Goal: Information Seeking & Learning: Check status

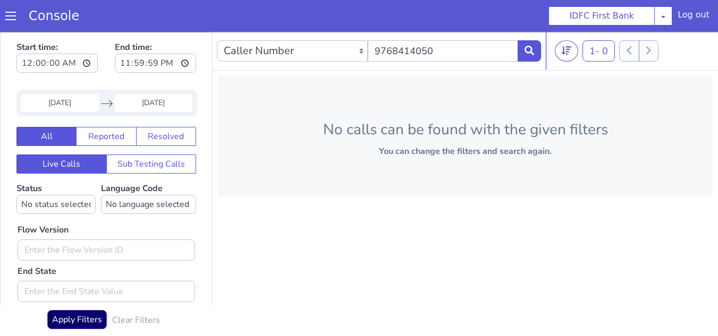
click at [447, 52] on input "9768414050" at bounding box center [443, 50] width 151 height 21
type input "9990908562"
click at [530, 51] on icon at bounding box center [529, 51] width 10 height 10
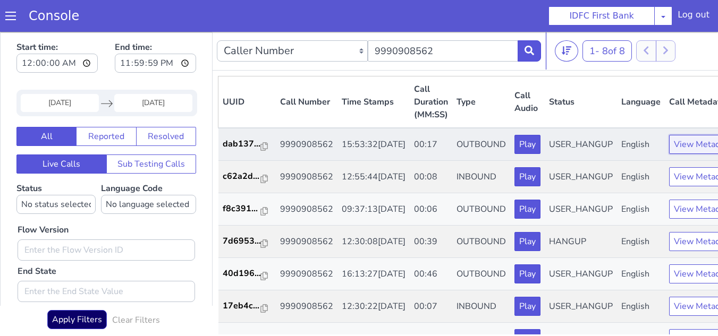
click at [675, 152] on button "View Metadata" at bounding box center [702, 144] width 67 height 19
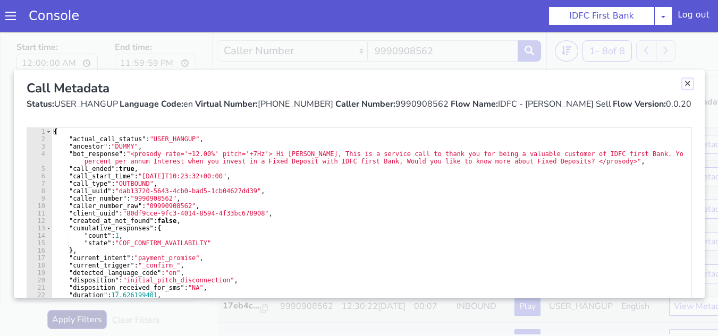
drag, startPoint x: 685, startPoint y: 83, endPoint x: 680, endPoint y: 86, distance: 5.7
click at [685, 83] on link "Close" at bounding box center [687, 84] width 11 height 11
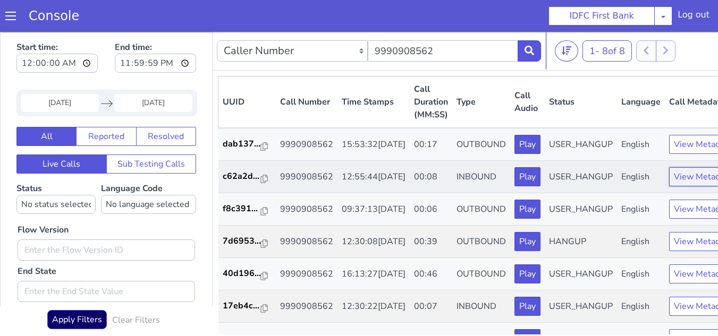
click at [676, 186] on button "View Metadata" at bounding box center [702, 176] width 67 height 19
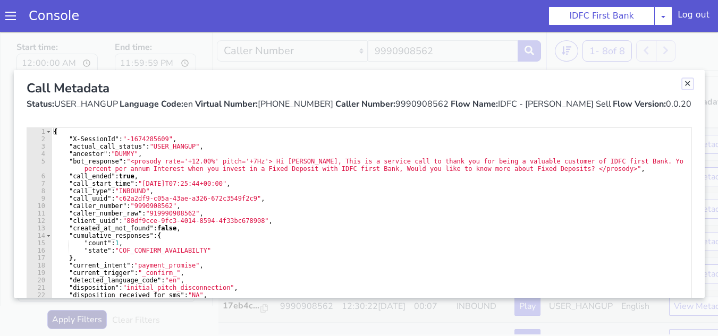
drag, startPoint x: 684, startPoint y: 83, endPoint x: 683, endPoint y: 99, distance: 16.5
click at [684, 83] on link "Close" at bounding box center [687, 84] width 11 height 11
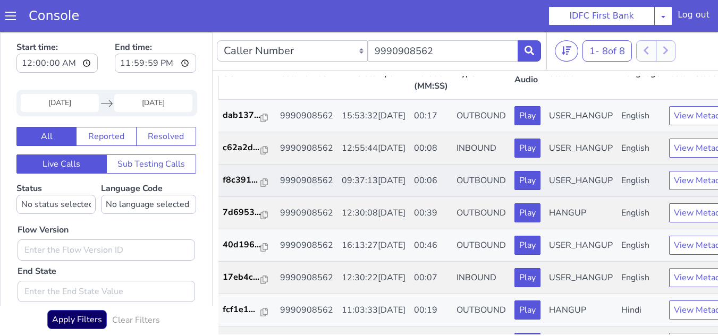
scroll to position [53, 0]
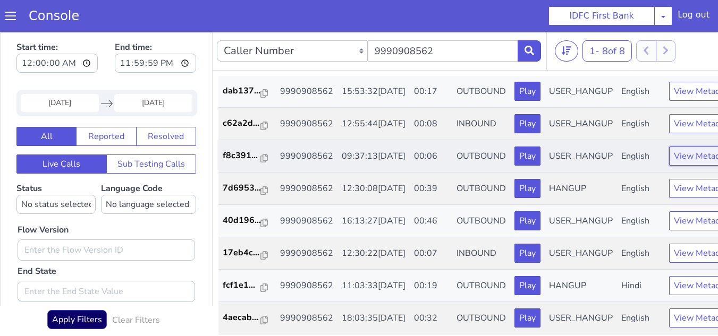
click at [669, 166] on button "View Metadata" at bounding box center [702, 156] width 67 height 19
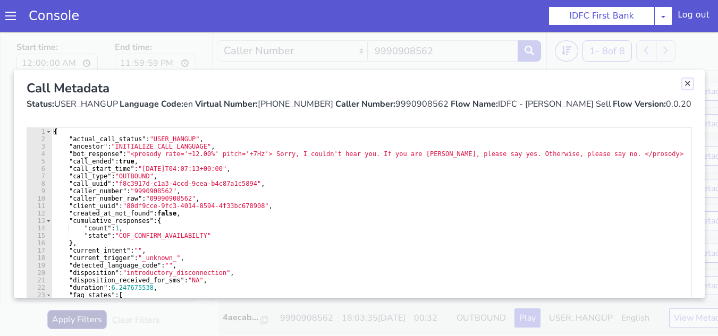
click at [685, 82] on link "Close" at bounding box center [687, 84] width 11 height 11
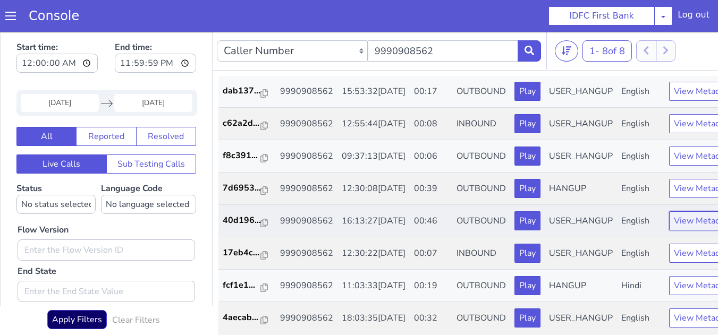
click at [669, 231] on button "View Metadata" at bounding box center [702, 220] width 67 height 19
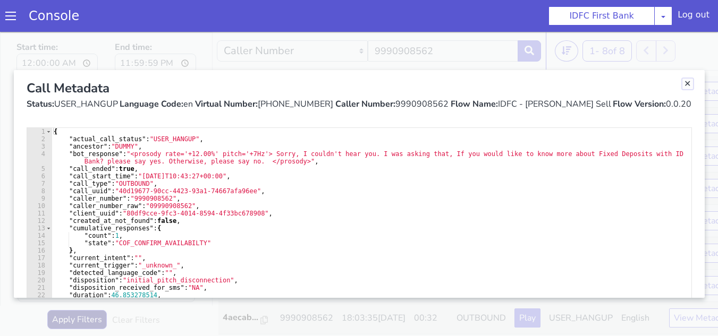
click at [683, 85] on link "Close" at bounding box center [687, 84] width 11 height 11
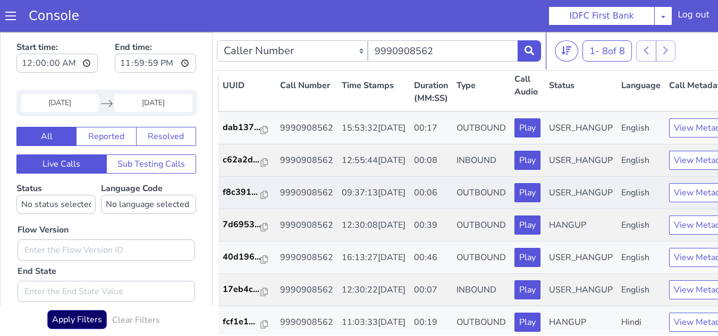
scroll to position [0, 0]
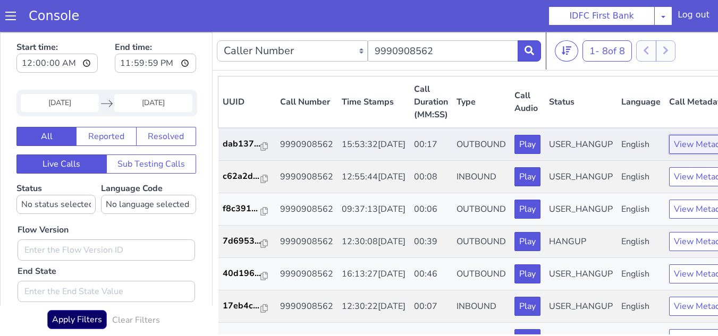
click at [669, 154] on button "View Metadata" at bounding box center [702, 144] width 67 height 19
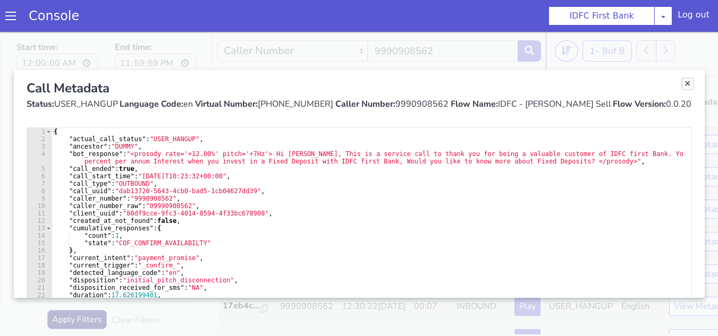
drag, startPoint x: 682, startPoint y: 86, endPoint x: 649, endPoint y: 88, distance: 33.0
click at [682, 86] on link "Close" at bounding box center [687, 84] width 11 height 11
